Goal: Information Seeking & Learning: Understand process/instructions

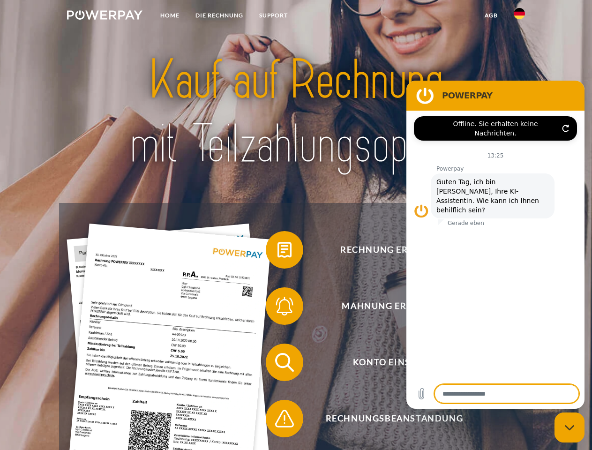
click at [104, 16] on img at bounding box center [104, 14] width 75 height 9
click at [519, 16] on img at bounding box center [518, 13] width 11 height 11
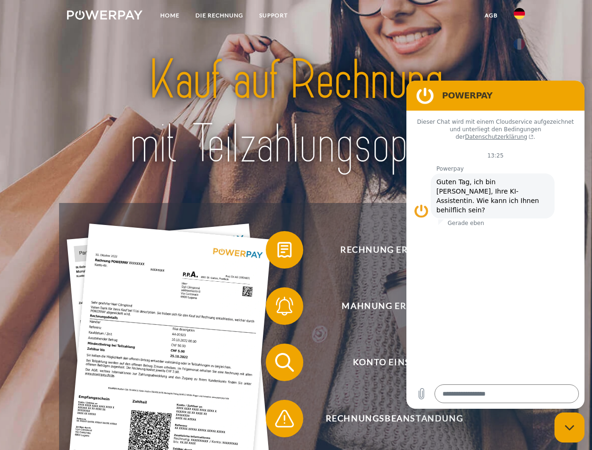
click at [490, 15] on link "agb" at bounding box center [490, 15] width 29 height 17
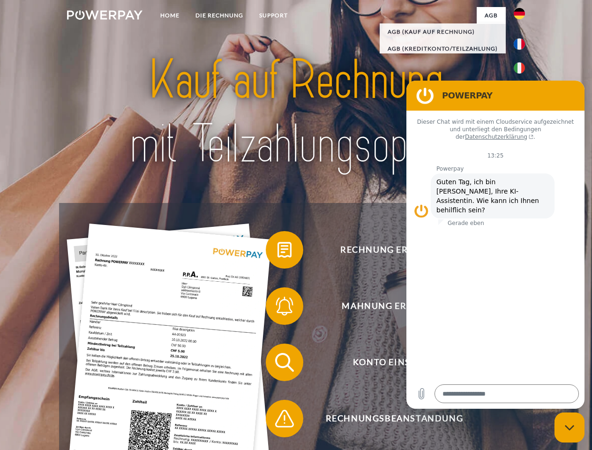
click at [277, 252] on span at bounding box center [270, 249] width 47 height 47
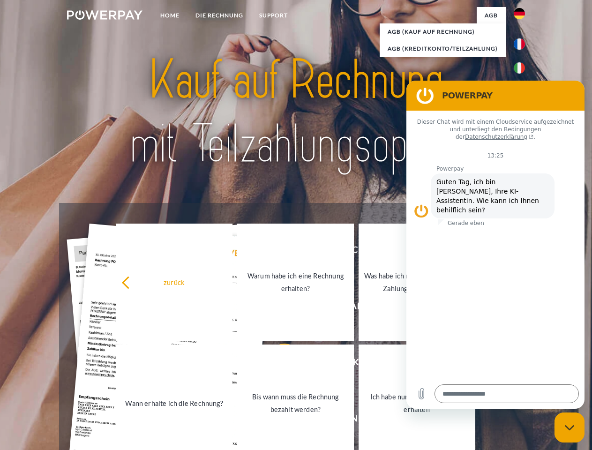
click at [277, 308] on div "zurück Warum habe ich eine Rechnung erhalten? Was habe ich noch offen, ist mein…" at bounding box center [295, 343] width 379 height 242
click at [277, 364] on link "Bis wann muss die Rechnung bezahlt werden?" at bounding box center [295, 402] width 117 height 117
click at [277, 420] on span at bounding box center [270, 418] width 47 height 47
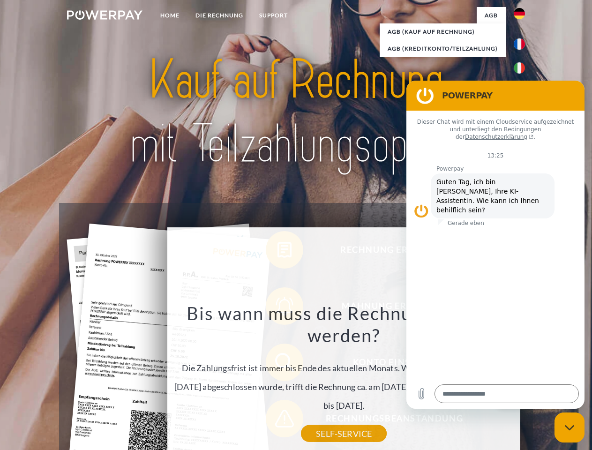
click at [569, 427] on icon "Messaging-Fenster schließen" at bounding box center [569, 427] width 10 height 6
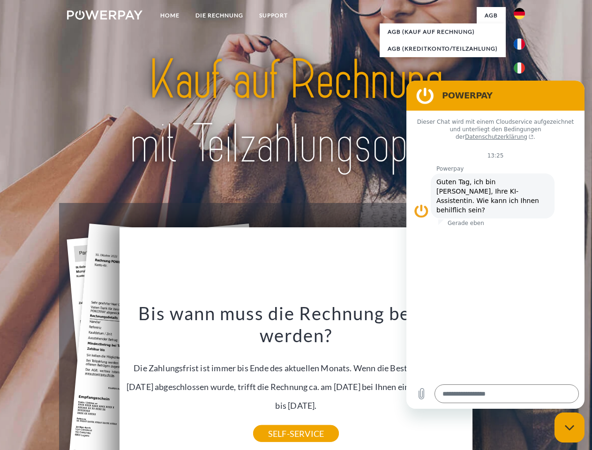
type textarea "*"
